Goal: Information Seeking & Learning: Learn about a topic

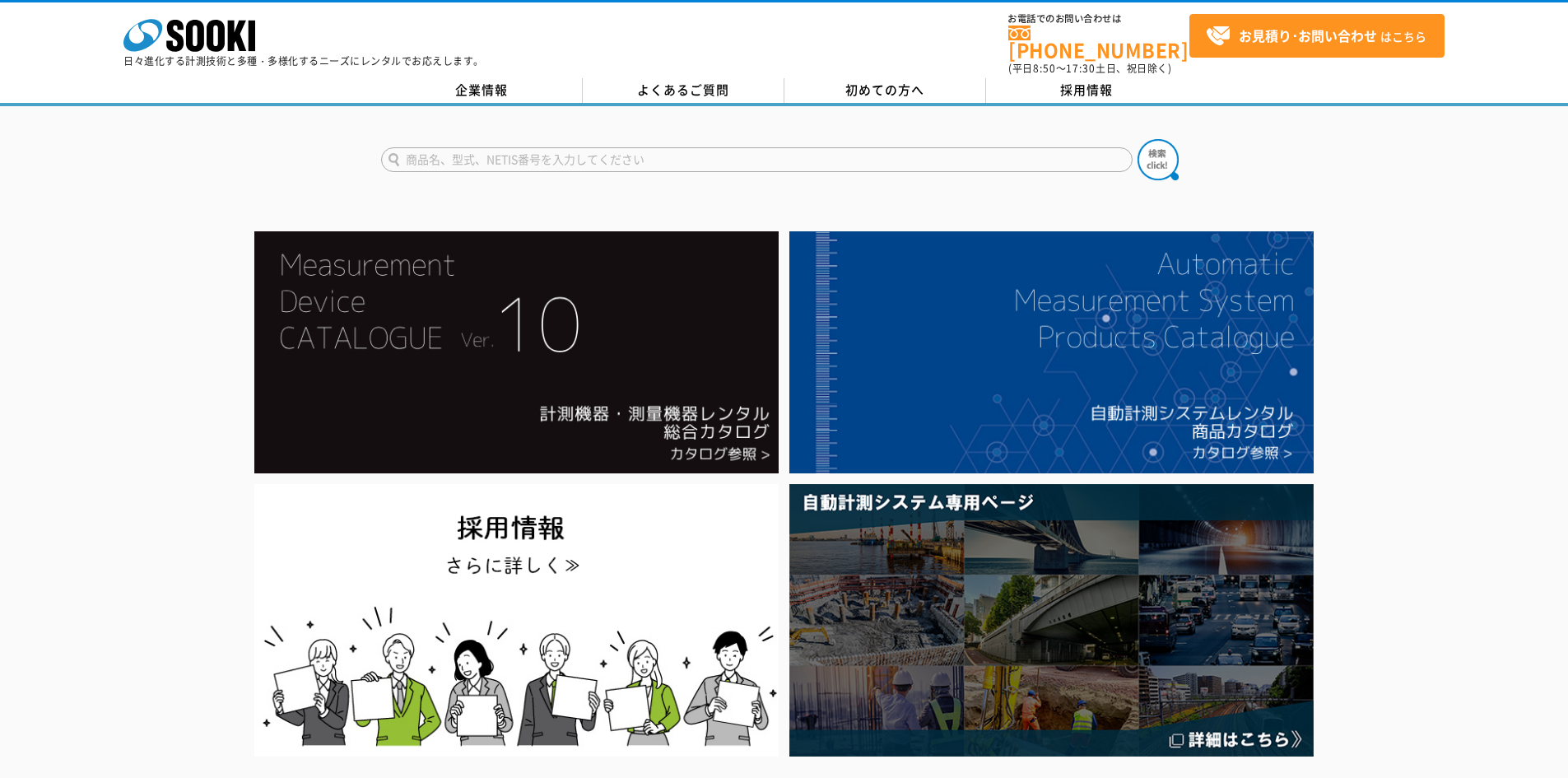
click at [450, 147] on input "text" at bounding box center [757, 159] width 752 height 25
type input "クリアスコープ"
click at [1137, 139] on button at bounding box center [1158, 160] width 42 height 42
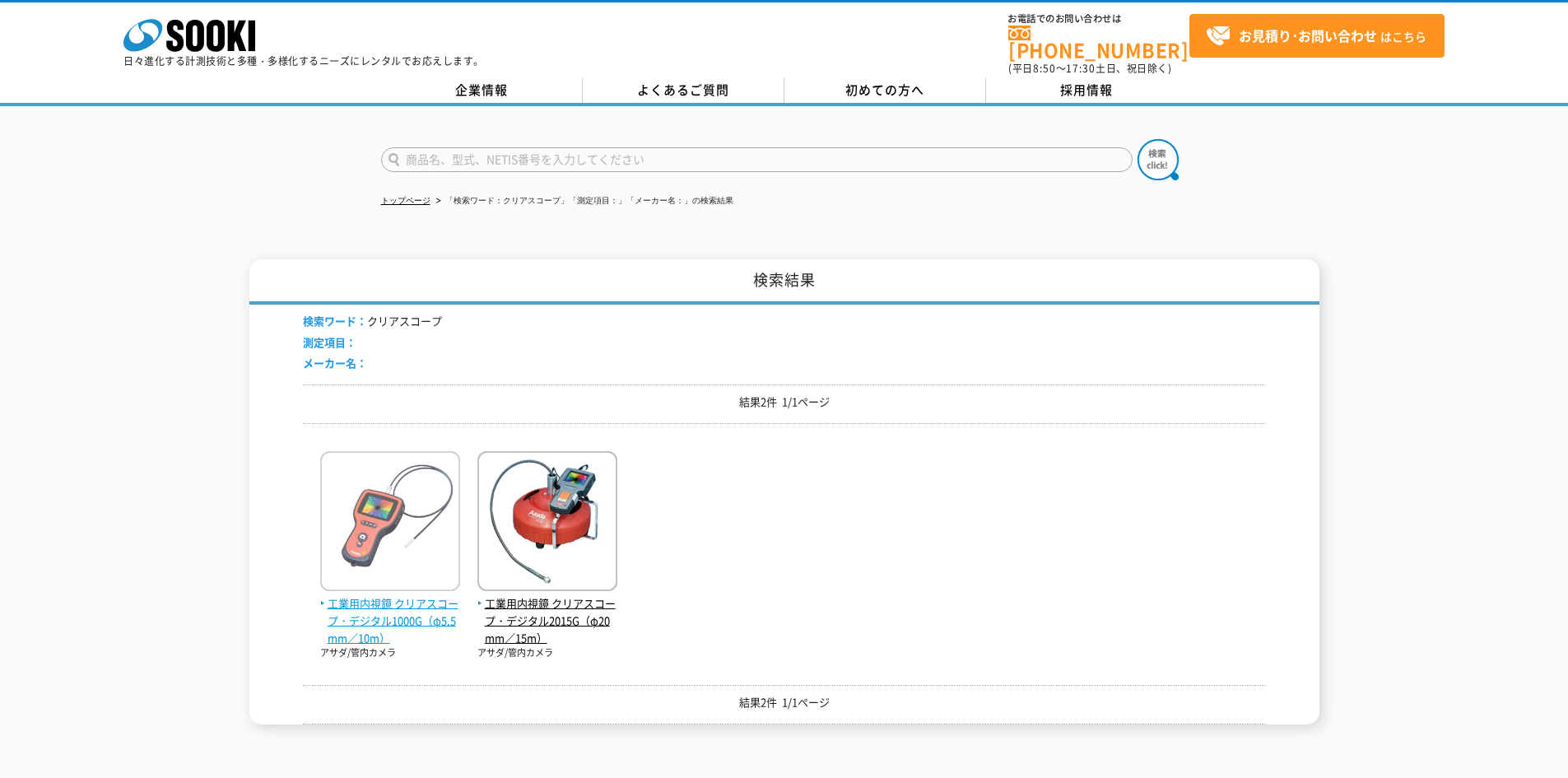
click at [393, 595] on span "工業用内視鏡 クリアスコープ・デジタル1000G（φ5.5mm／10m）" at bounding box center [391, 620] width 140 height 51
click at [535, 148] on input "text" at bounding box center [757, 159] width 752 height 25
type input "ファイバー"
click at [1137, 139] on button at bounding box center [1158, 160] width 42 height 42
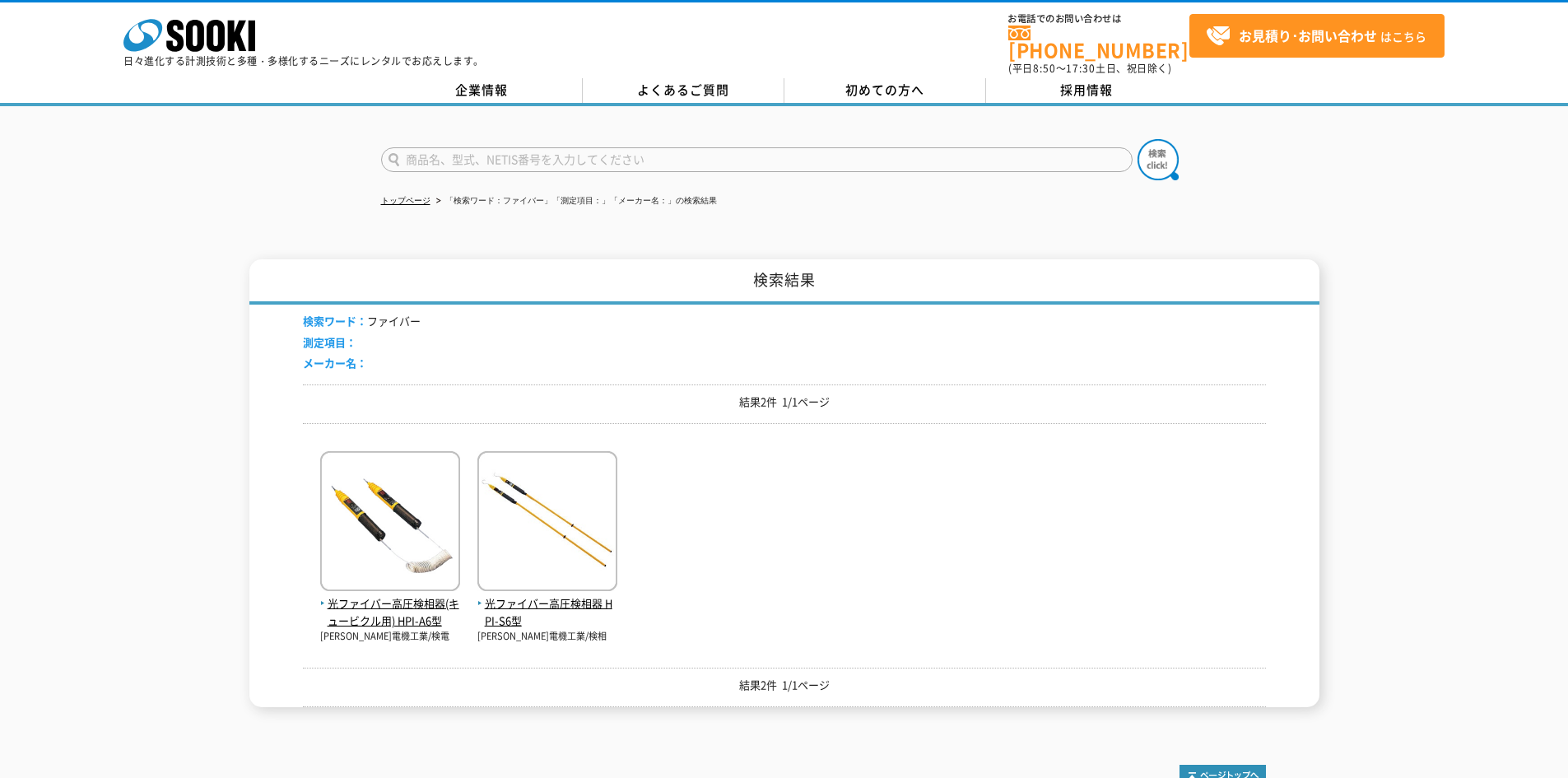
click at [498, 152] on input "text" at bounding box center [757, 159] width 752 height 25
type input "先端"
click at [1137, 139] on button at bounding box center [1158, 160] width 42 height 42
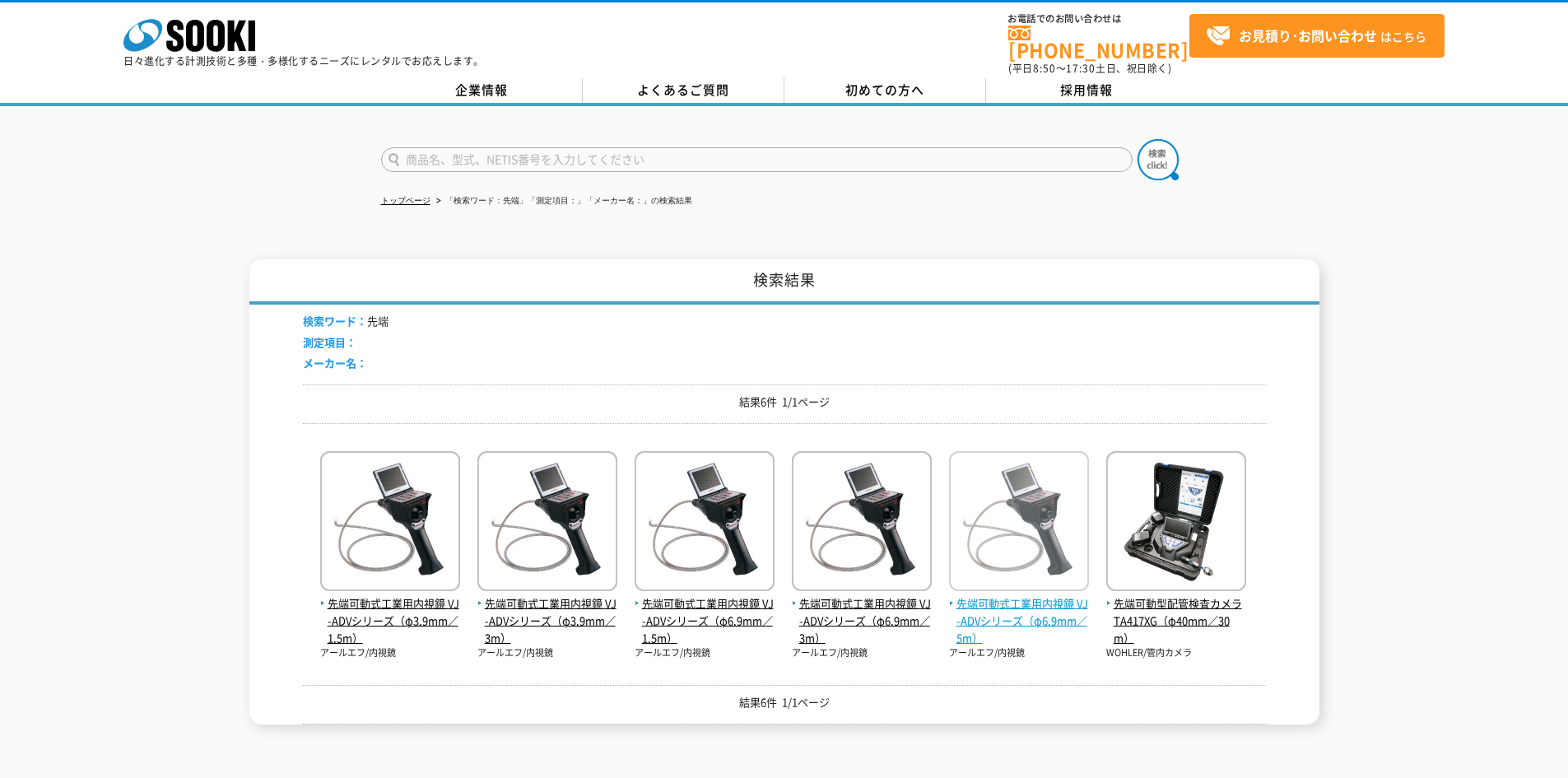
click at [1052, 596] on span "先端可動式工業用内視鏡 VJ-ADVシリーズ（φ6.9mm／5m）" at bounding box center [1020, 620] width 140 height 51
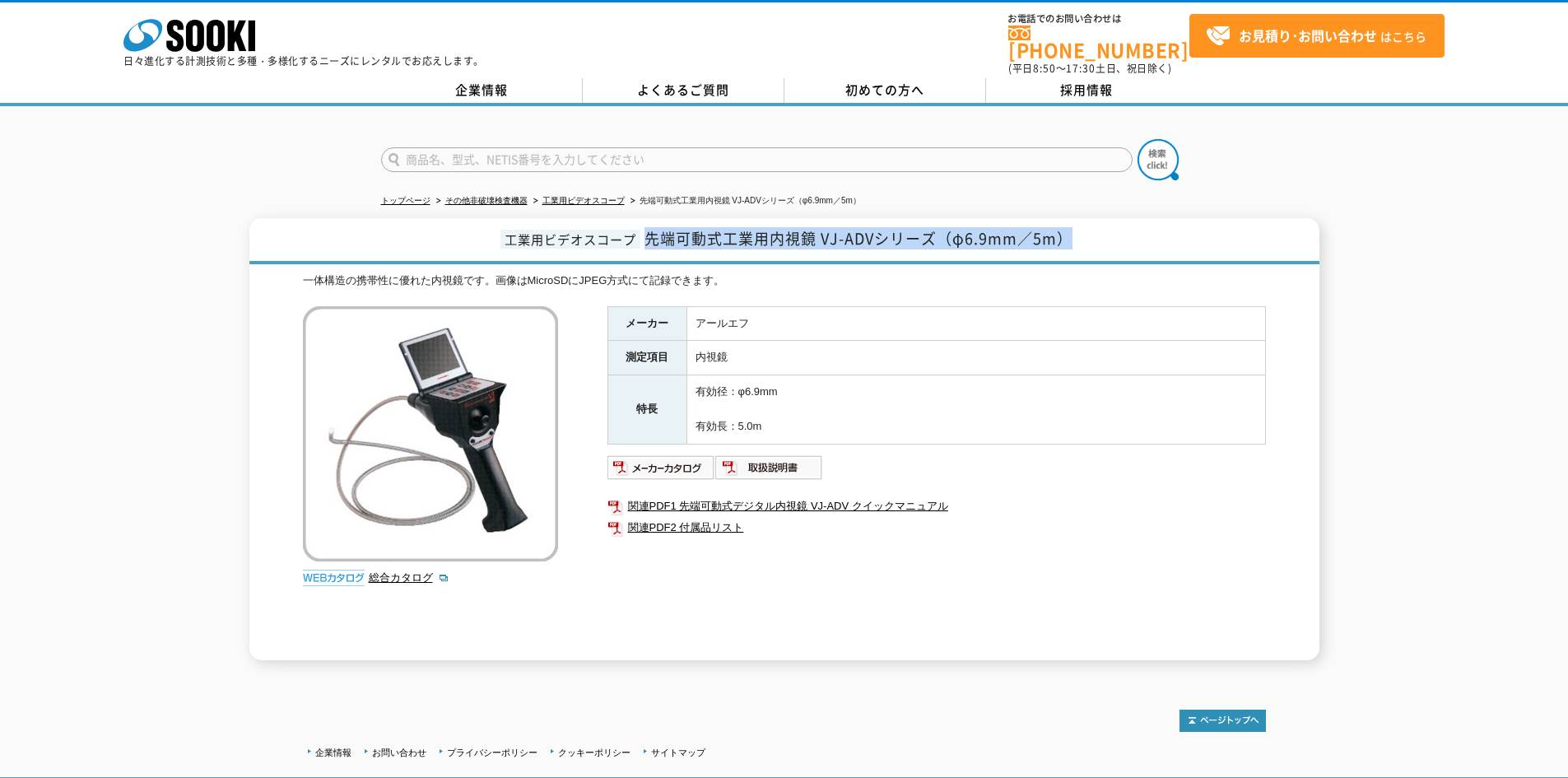
drag, startPoint x: 649, startPoint y: 228, endPoint x: 1072, endPoint y: 244, distance: 423.3
click at [1072, 244] on h1 "工業用ビデオスコープ 先端可動式工業用内視鏡 VJ-ADVシリーズ（φ6.9mm／5m）" at bounding box center [784, 241] width 1070 height 46
copy span "先端可動式工業用内視鏡 VJ-ADVシリーズ（φ6.9mm／5m）"
drag, startPoint x: 705, startPoint y: 226, endPoint x: 683, endPoint y: 333, distance: 109.2
click at [684, 340] on th "測定項目" at bounding box center [646, 358] width 79 height 35
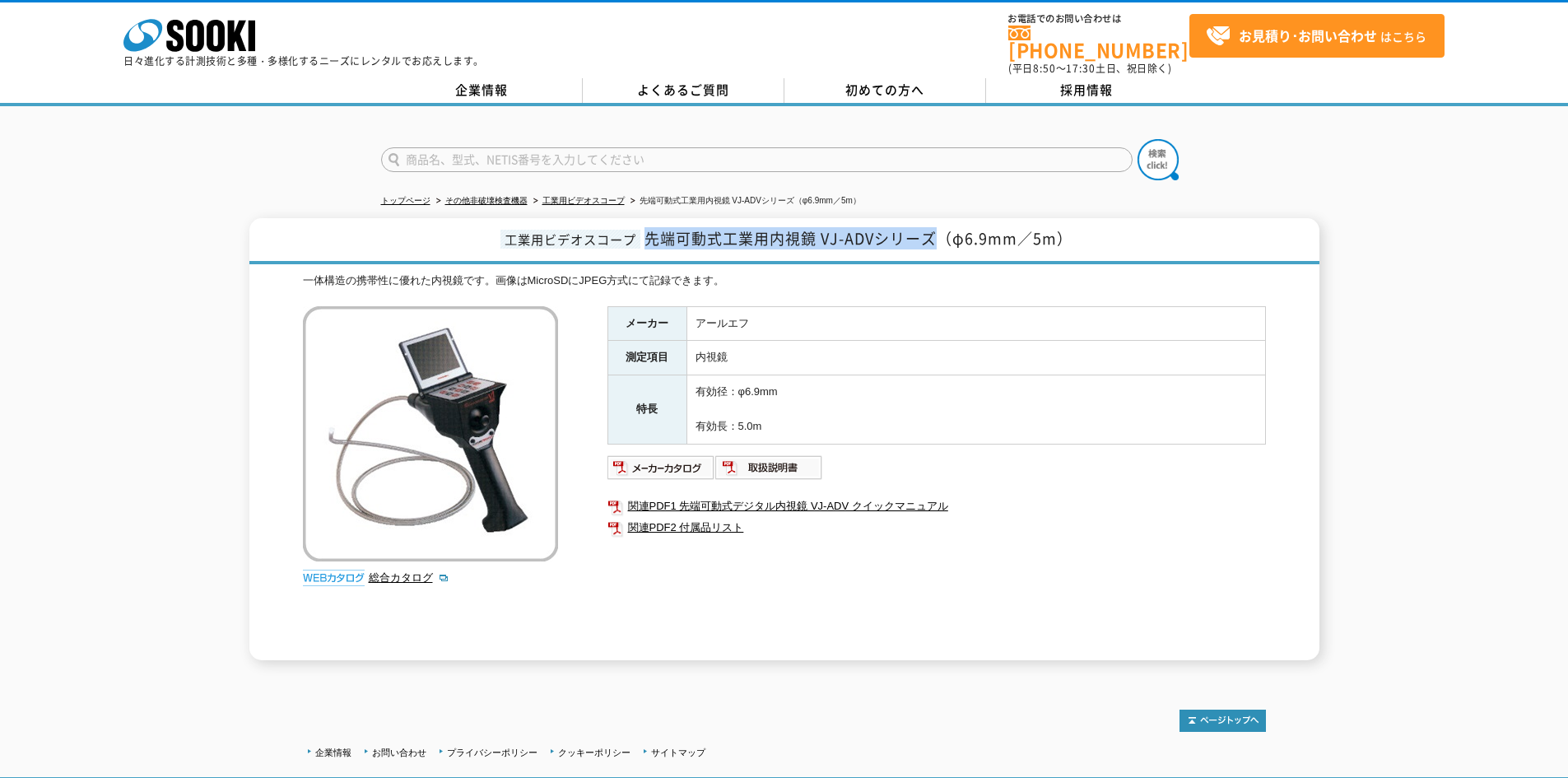
drag, startPoint x: 646, startPoint y: 235, endPoint x: 941, endPoint y: 230, distance: 295.0
click at [941, 230] on span "先端可動式工業用内視鏡 VJ-ADVシリーズ（φ6.9mm／5m）" at bounding box center [859, 238] width 428 height 23
drag, startPoint x: 920, startPoint y: 230, endPoint x: 820, endPoint y: 373, distance: 174.5
click at [820, 375] on td "有効径：φ6.9mm 有効長：5.0m" at bounding box center [976, 409] width 579 height 68
